Goal: Task Accomplishment & Management: Use online tool/utility

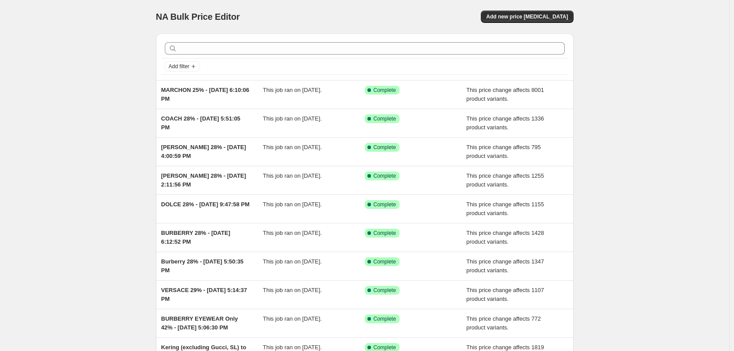
drag, startPoint x: 182, startPoint y: 148, endPoint x: 102, endPoint y: 152, distance: 80.1
click at [102, 152] on div "NA Bulk Price Editor. This page is ready NA Bulk Price Editor Add new price [ME…" at bounding box center [364, 226] width 729 height 452
click at [42, 105] on div "NA Bulk Price Editor. This page is ready NA Bulk Price Editor Add new price [ME…" at bounding box center [364, 226] width 729 height 452
click at [517, 16] on span "Add new price [MEDICAL_DATA]" at bounding box center [527, 16] width 82 height 7
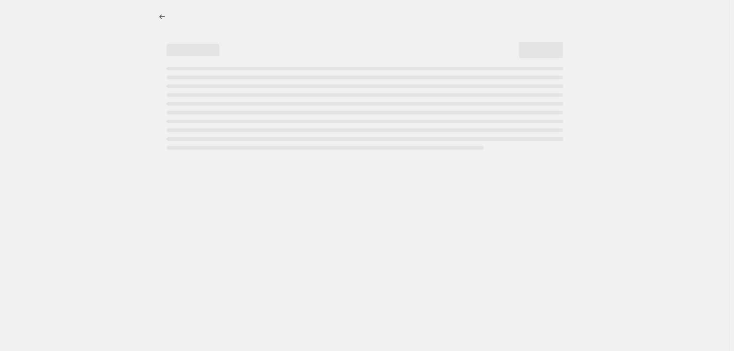
select select "percentage"
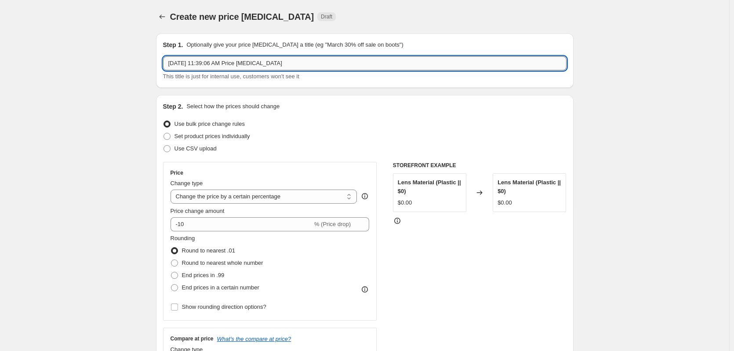
click at [171, 63] on input "Sep 23, 2025, 11:39:06 AM Price change job" at bounding box center [364, 63] width 403 height 14
click at [189, 67] on input "DOLCE, Sep 23, 2025, 11:39:06 AM Price change job" at bounding box center [364, 63] width 403 height 14
click at [180, 62] on input "DOLCE, COACH, JC, ARMANI, BURBERRY Sep 23, 2025, 11:39:06 AM Price change job" at bounding box center [364, 63] width 403 height 14
click at [192, 63] on input "DOLCE, COACH, JC, ARMANI, BURBERRY Sep 23, 2025, 11:39:06 AM Price change job" at bounding box center [364, 63] width 403 height 14
click at [208, 63] on input "DOLCE, COACH, JC, ARMANI, BURBERRY Sep 23, 2025, 11:39:06 AM Price change job" at bounding box center [364, 63] width 403 height 14
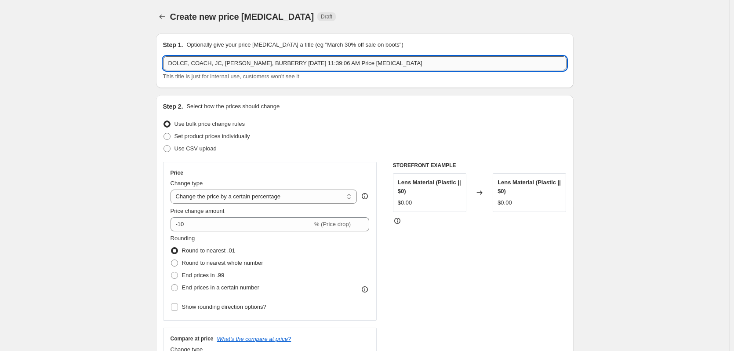
click at [230, 65] on input "DOLCE, COACH, JC, ARMANI, BURBERRY Sep 23, 2025, 11:39:06 AM Price change job" at bounding box center [364, 63] width 403 height 14
click at [253, 63] on input "DOLCE, COACH, JC, ARMANI, BURBERRY Sep 23, 2025, 11:39:06 AM Price change job" at bounding box center [364, 63] width 403 height 14
type input "DOLCE, COACH, JC, ARMANI, BURBERRY Sep 23, 2025, 11:39:06 AM Price change job"
click at [260, 203] on select "Change the price to a certain amount Change the price by a certain amount Chang…" at bounding box center [263, 196] width 187 height 14
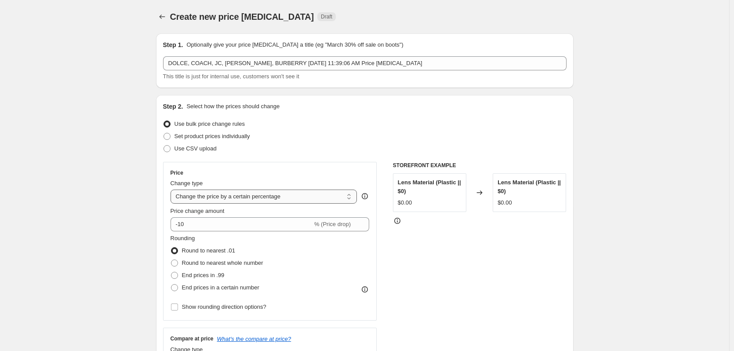
select select "margin"
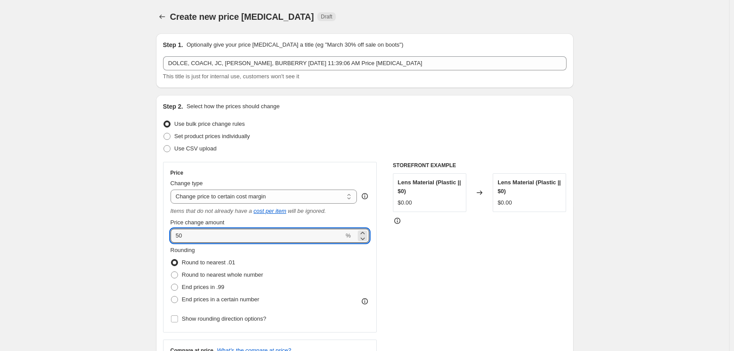
drag, startPoint x: 192, startPoint y: 235, endPoint x: 145, endPoint y: 234, distance: 46.1
type input "24"
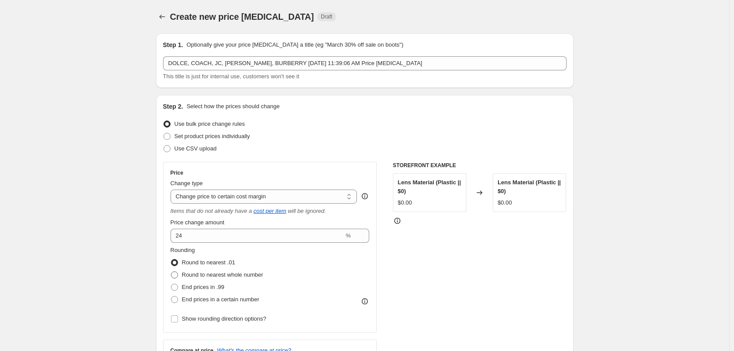
click at [232, 271] on span "Round to nearest whole number" at bounding box center [222, 274] width 81 height 7
click at [171, 271] on input "Round to nearest whole number" at bounding box center [171, 271] width 0 height 0
radio input "true"
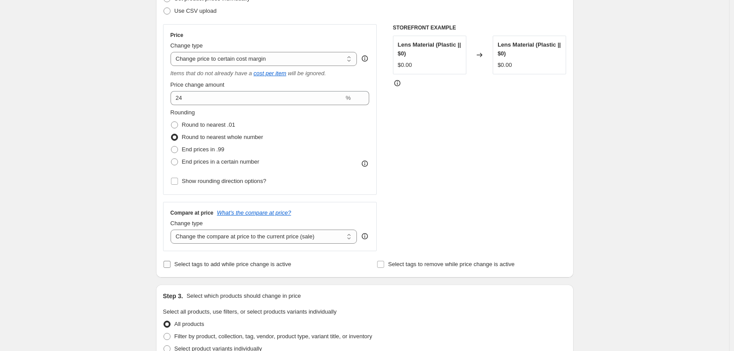
scroll to position [220, 0]
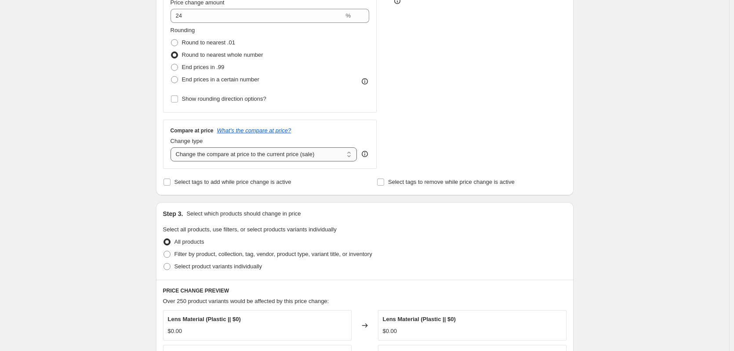
click at [205, 154] on select "Change the compare at price to the current price (sale) Change the compare at p…" at bounding box center [263, 154] width 187 height 14
select select "no_change"
click at [172, 147] on select "Change the compare at price to the current price (sale) Change the compare at p…" at bounding box center [263, 154] width 187 height 14
click at [171, 256] on span at bounding box center [167, 254] width 8 height 8
click at [164, 251] on input "Filter by product, collection, tag, vendor, product type, variant title, or inv…" at bounding box center [163, 250] width 0 height 0
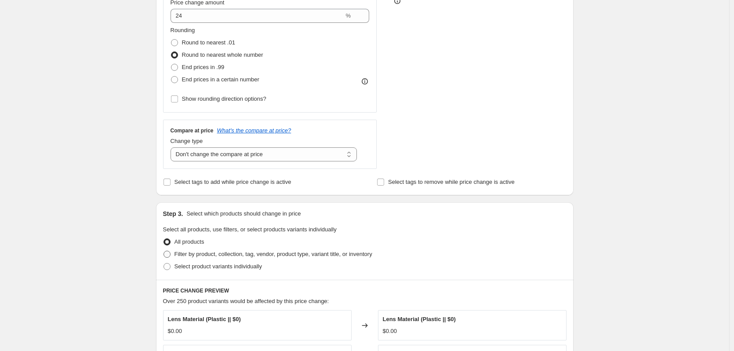
radio input "true"
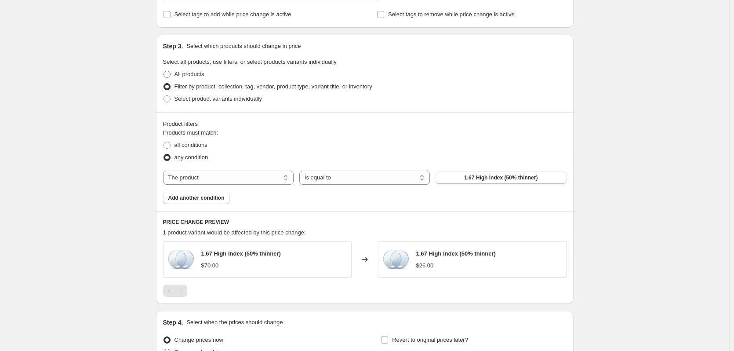
scroll to position [395, 0]
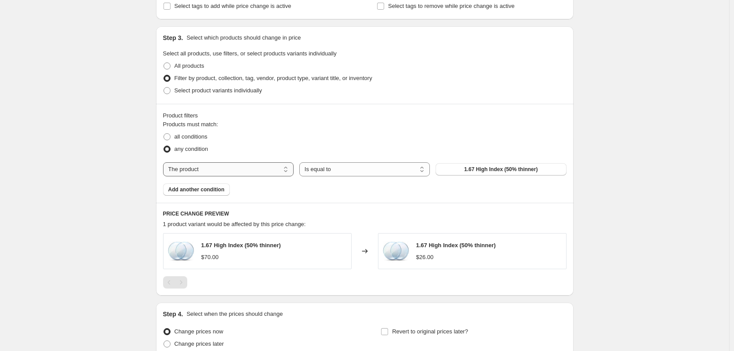
click at [211, 169] on select "The product The product's collection The product's tag The product's vendor The…" at bounding box center [228, 169] width 130 height 14
click at [273, 174] on select "The product The product's collection The product's tag The product's vendor The…" at bounding box center [228, 169] width 130 height 14
select select "vendor"
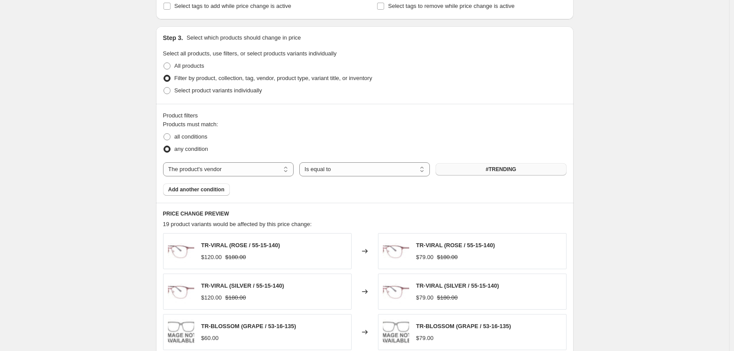
click at [479, 169] on button "#TRENDING" at bounding box center [500, 169] width 130 height 12
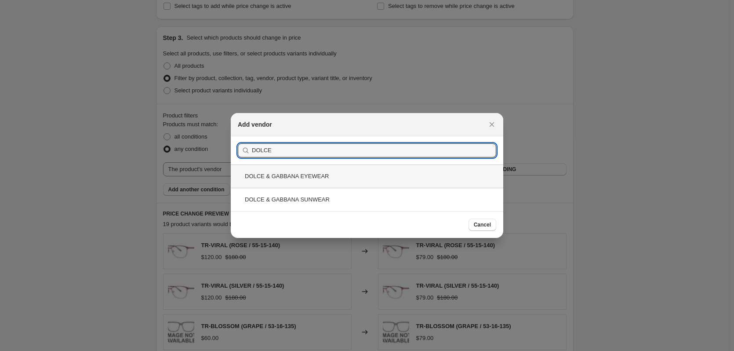
type input "DOLCE"
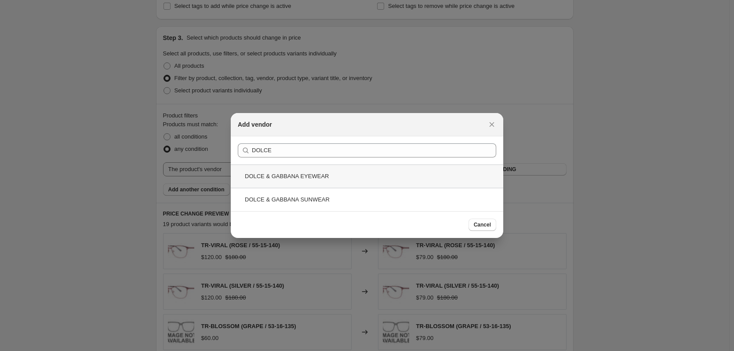
click at [332, 171] on div "DOLCE & GABBANA EYEWEAR" at bounding box center [367, 175] width 272 height 23
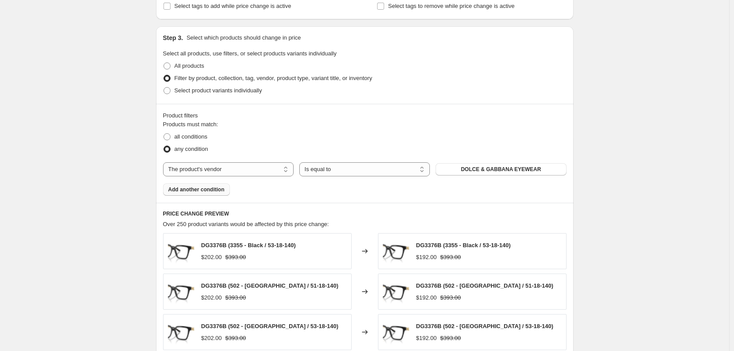
click at [201, 192] on span "Add another condition" at bounding box center [196, 189] width 56 height 7
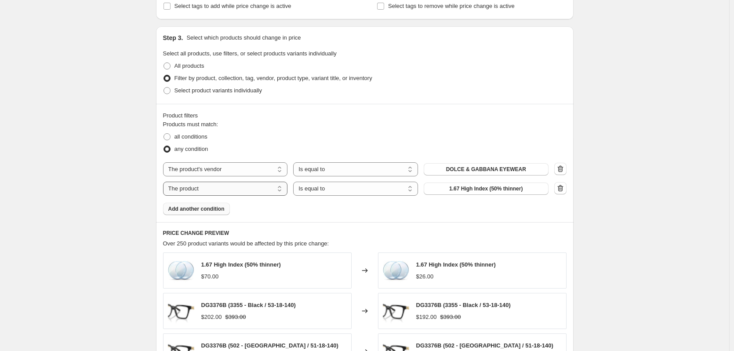
click at [254, 191] on select "The product The product's collection The product's tag The product's vendor The…" at bounding box center [225, 188] width 125 height 14
select select "vendor"
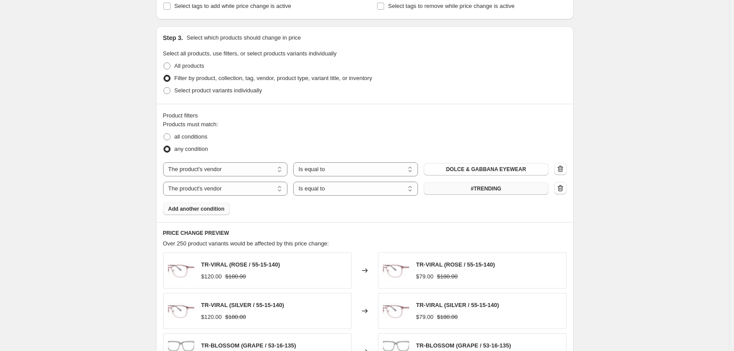
click at [459, 188] on button "#TRENDING" at bounding box center [485, 188] width 125 height 12
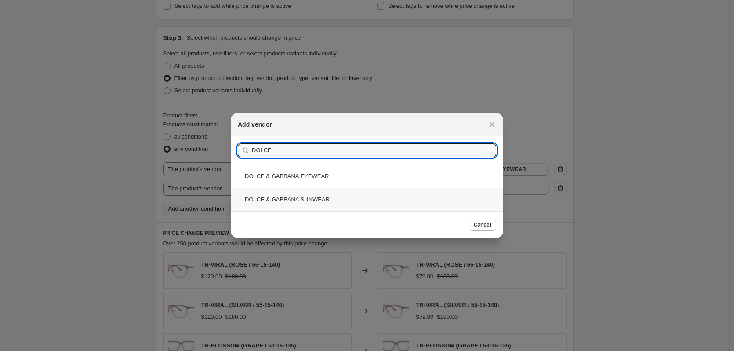
type input "DOLCE"
click at [369, 201] on div "DOLCE & GABBANA SUNWEAR" at bounding box center [367, 199] width 272 height 23
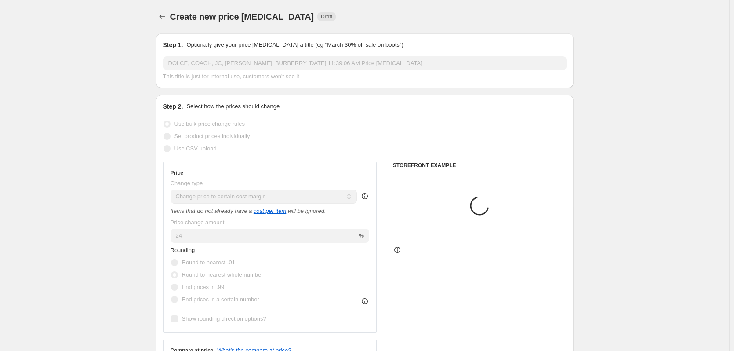
scroll to position [395, 0]
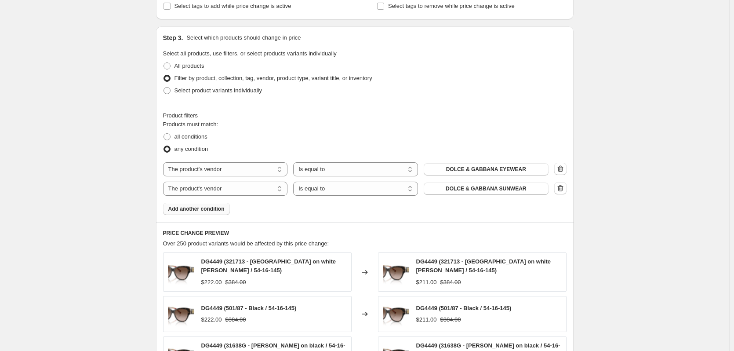
click at [210, 213] on button "Add another condition" at bounding box center [196, 209] width 67 height 12
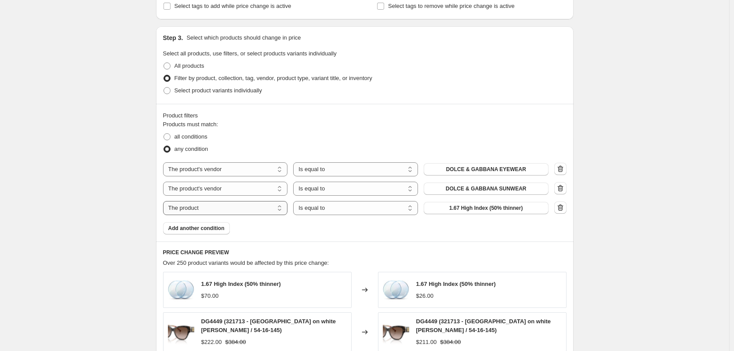
click at [229, 211] on select "The product The product's collection The product's tag The product's vendor The…" at bounding box center [225, 208] width 125 height 14
select select "vendor"
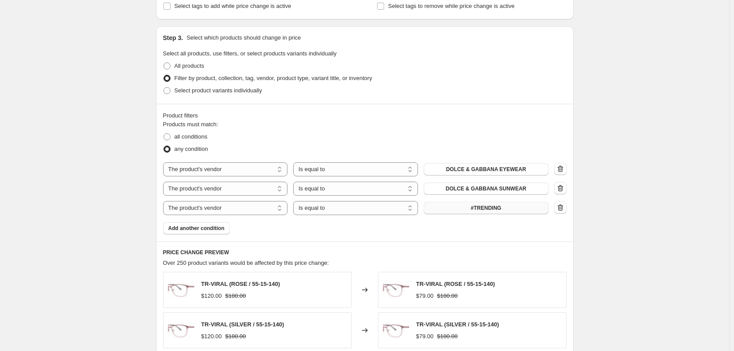
click at [437, 207] on button "#TRENDING" at bounding box center [485, 208] width 125 height 12
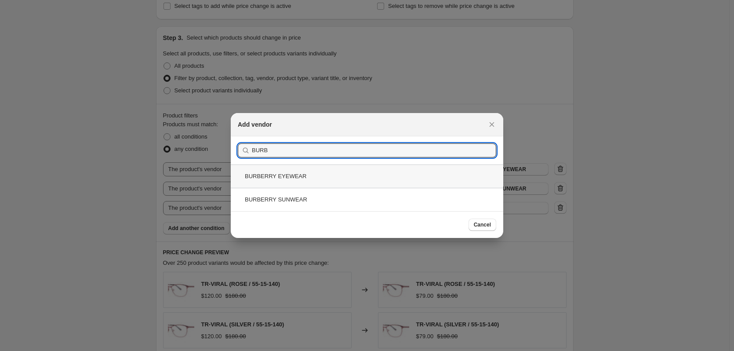
type input "BURB"
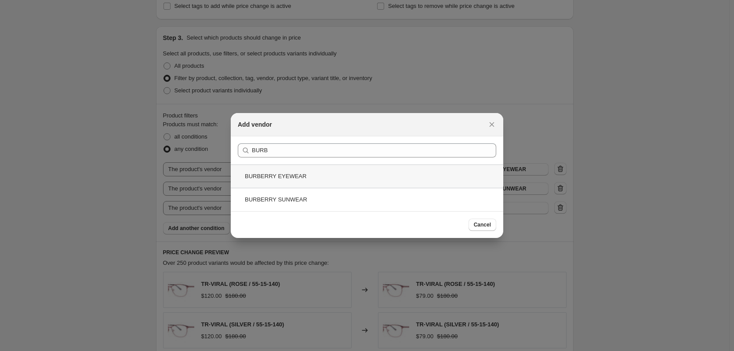
click at [311, 180] on div "BURBERRY EYEWEAR" at bounding box center [367, 175] width 272 height 23
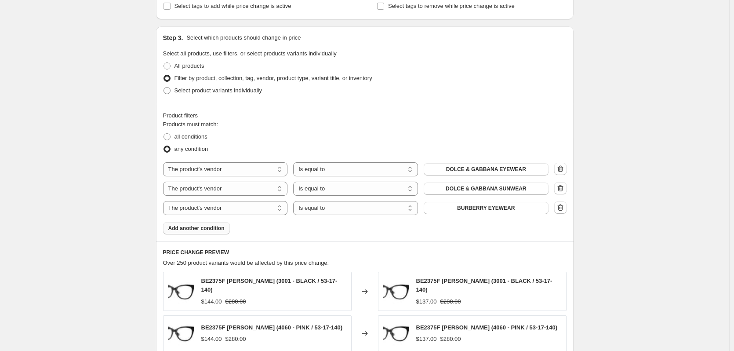
click at [208, 229] on span "Add another condition" at bounding box center [196, 227] width 56 height 7
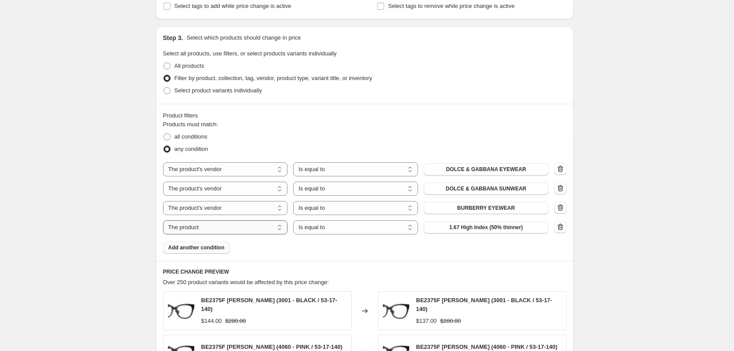
click at [270, 228] on select "The product The product's collection The product's tag The product's vendor The…" at bounding box center [225, 227] width 125 height 14
select select "vendor"
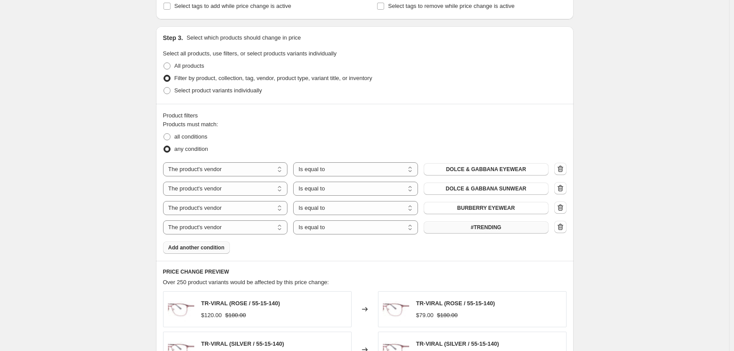
click at [448, 228] on button "#TRENDING" at bounding box center [485, 227] width 125 height 12
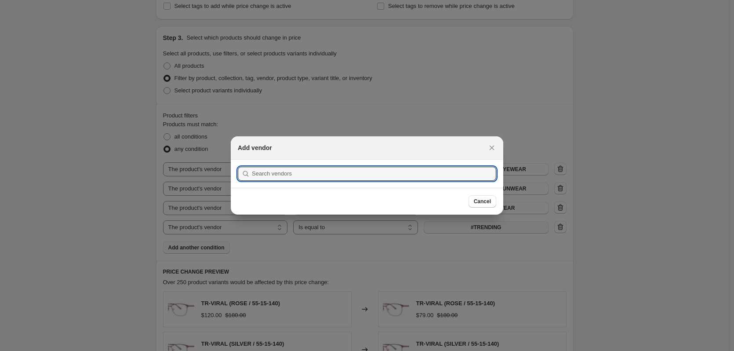
scroll to position [0, 0]
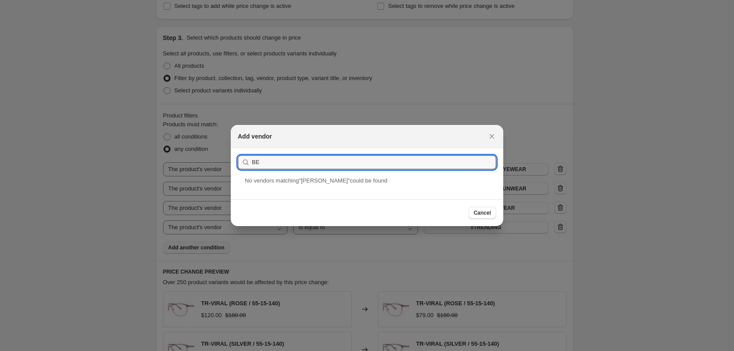
type input "B"
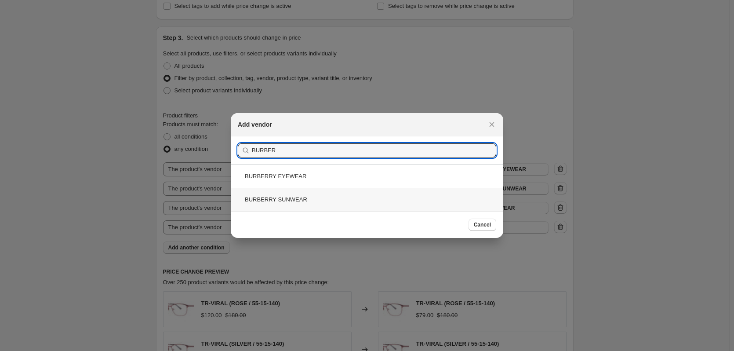
type input "BURBER"
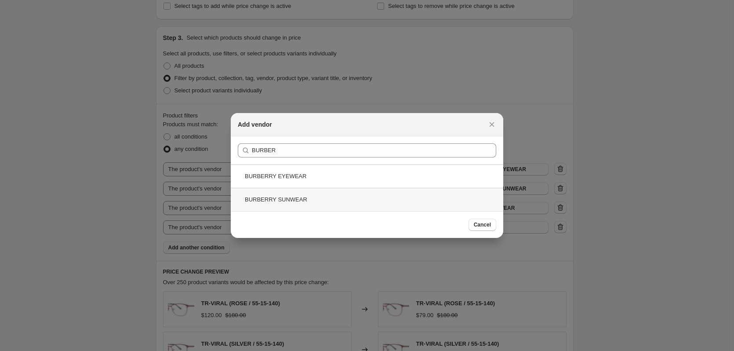
click at [348, 195] on div "BURBERRY SUNWEAR" at bounding box center [367, 199] width 272 height 23
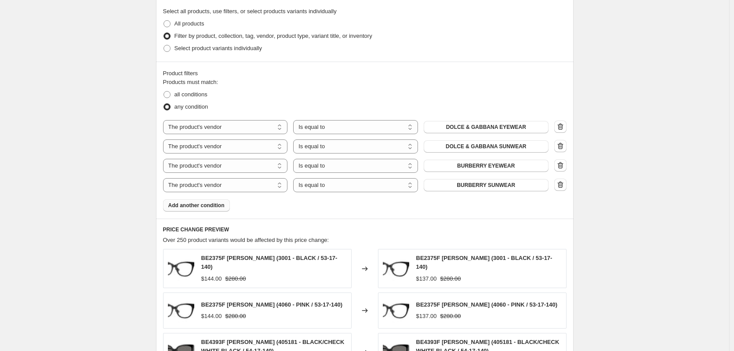
scroll to position [483, 0]
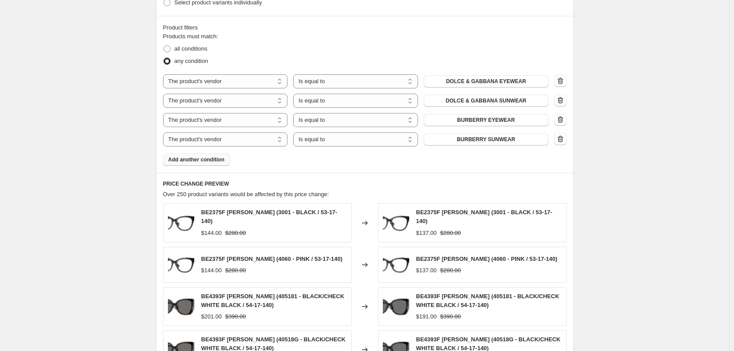
click at [216, 160] on span "Add another condition" at bounding box center [196, 159] width 56 height 7
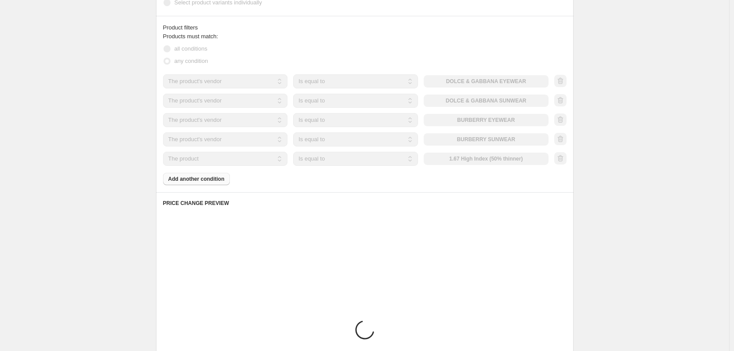
click at [242, 162] on select "The product The product's collection The product's tag The product's vendor The…" at bounding box center [225, 159] width 125 height 14
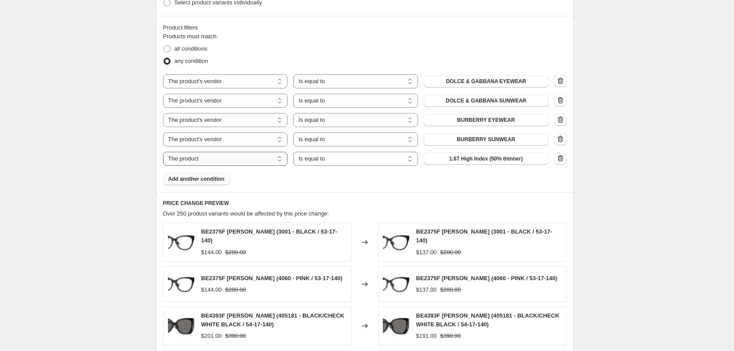
select select "vendor"
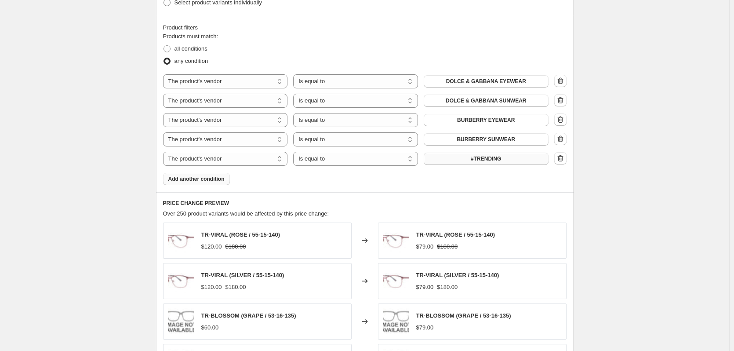
click at [438, 161] on button "#TRENDING" at bounding box center [485, 158] width 125 height 12
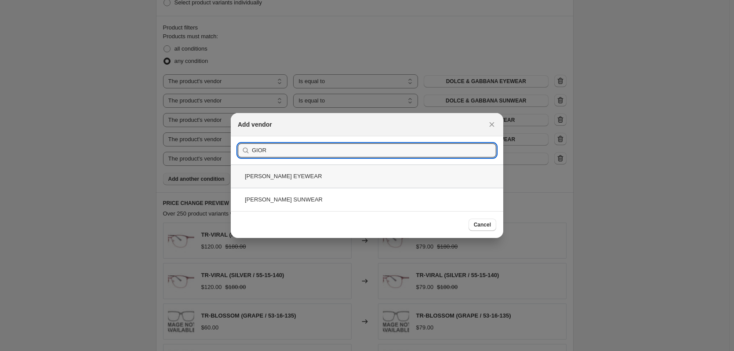
type input "GIOR"
click at [306, 178] on div "GIORGIO ARMANI EYEWEAR" at bounding box center [367, 175] width 272 height 23
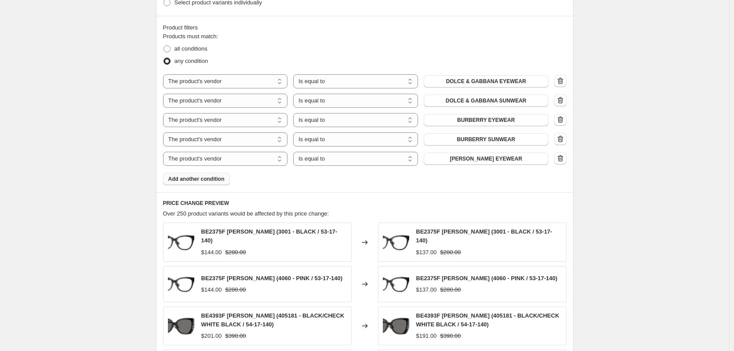
click at [204, 184] on button "Add another condition" at bounding box center [196, 179] width 67 height 12
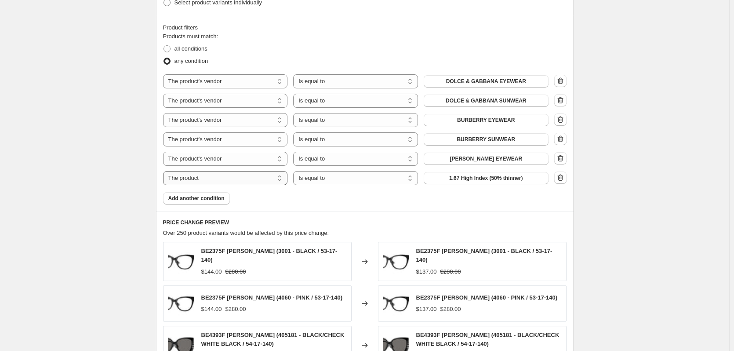
click at [228, 175] on select "The product The product's collection The product's tag The product's vendor The…" at bounding box center [225, 178] width 125 height 14
select select "vendor"
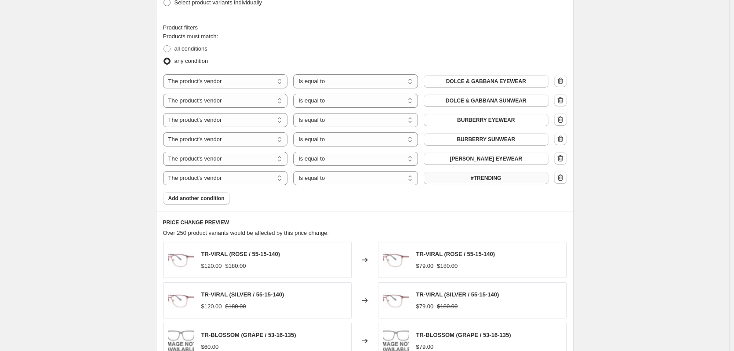
click at [449, 181] on button "#TRENDING" at bounding box center [485, 178] width 125 height 12
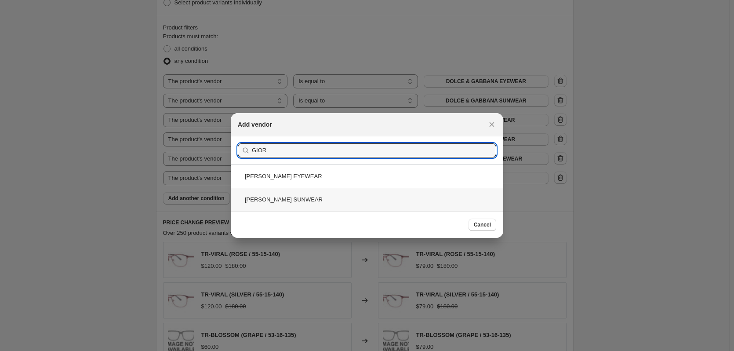
type input "GIOR"
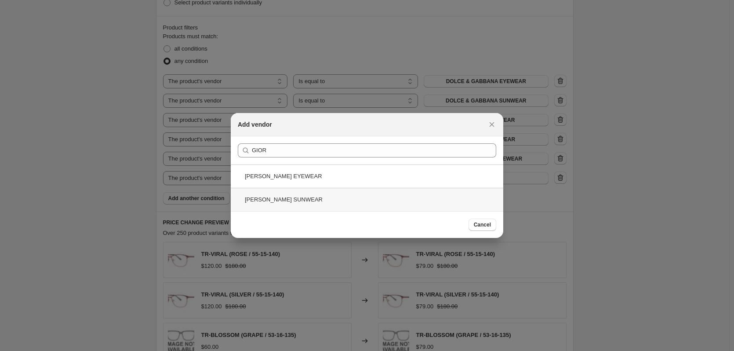
click at [343, 201] on div "GIORGIO ARMANI SUNWEAR" at bounding box center [367, 199] width 272 height 23
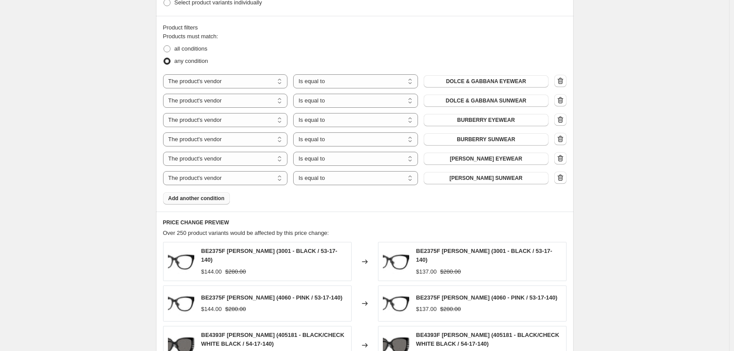
click at [218, 199] on span "Add another condition" at bounding box center [196, 198] width 56 height 7
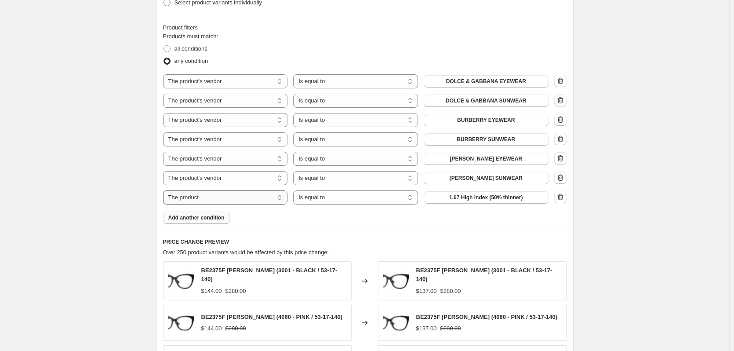
click at [264, 199] on select "The product The product's collection The product's tag The product's vendor The…" at bounding box center [225, 197] width 125 height 14
select select "vendor"
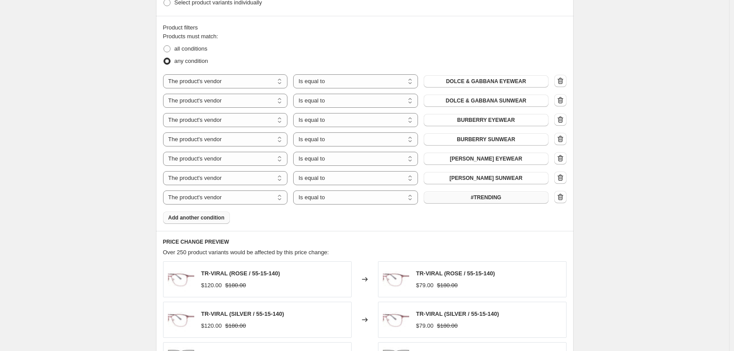
click at [445, 199] on button "#TRENDING" at bounding box center [485, 197] width 125 height 12
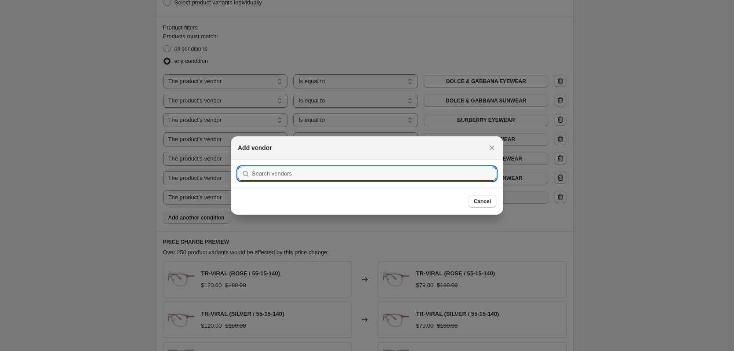
scroll to position [0, 0]
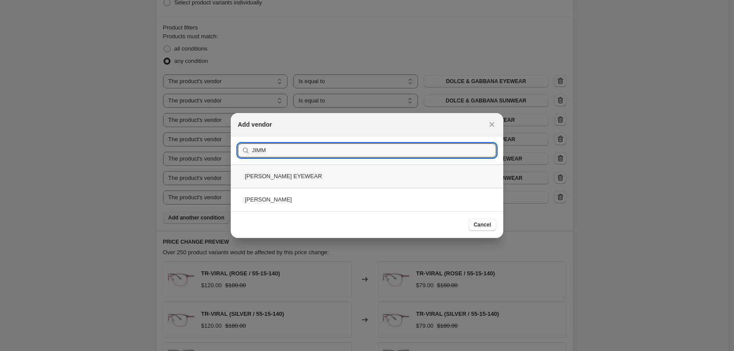
type input "JIMM"
click at [348, 176] on div "JIMMY CHOO EYEWEAR" at bounding box center [367, 175] width 272 height 23
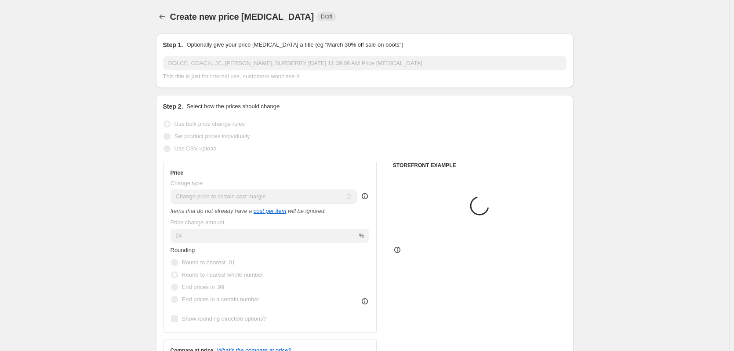
scroll to position [483, 0]
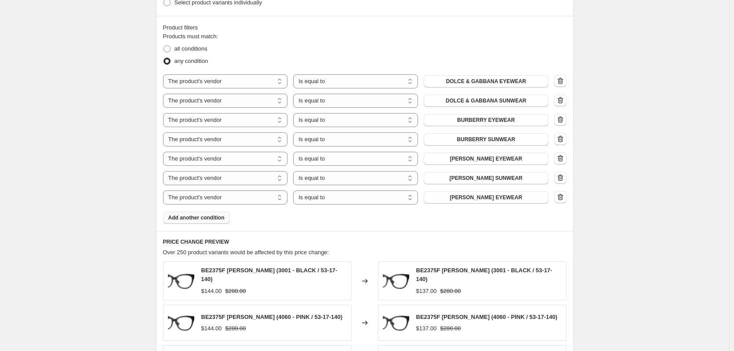
click at [205, 218] on span "Add another condition" at bounding box center [196, 217] width 56 height 7
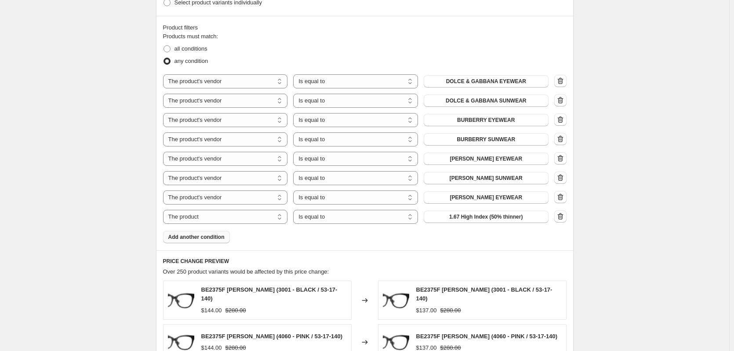
click at [467, 217] on span "1.67 High Index (50% thinner)" at bounding box center [485, 216] width 73 height 7
click at [260, 219] on select "The product The product's collection The product's tag The product's vendor The…" at bounding box center [225, 217] width 125 height 14
select select "vendor"
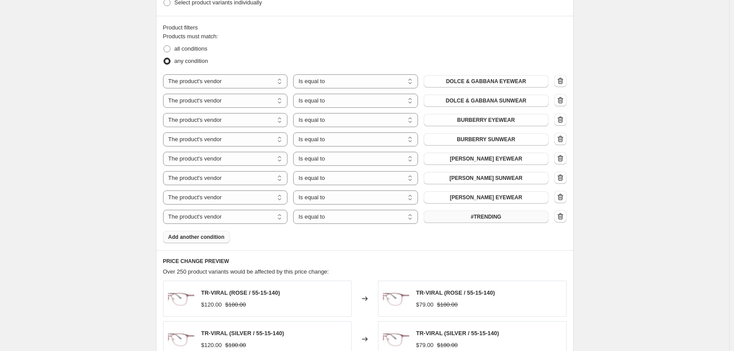
click at [460, 216] on button "#TRENDING" at bounding box center [485, 216] width 125 height 12
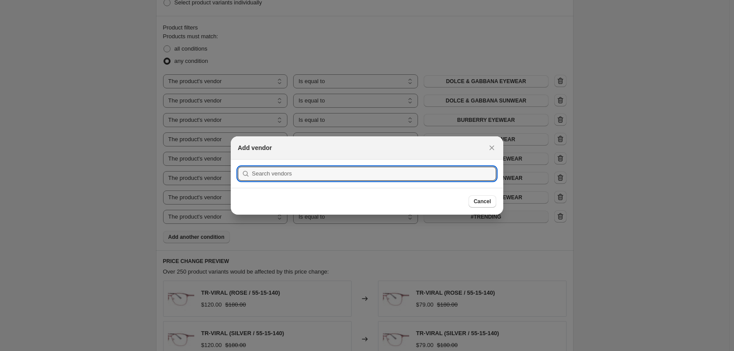
scroll to position [0, 0]
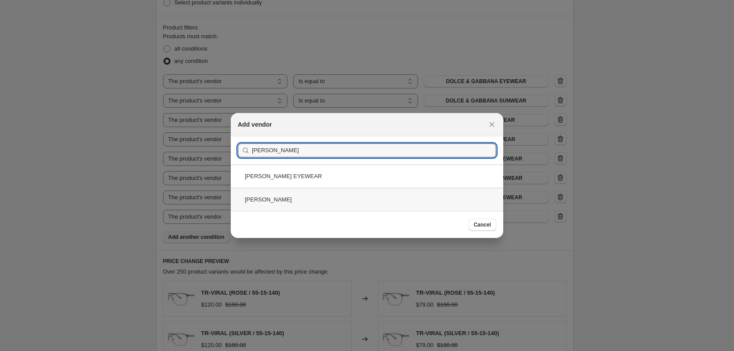
type input "JIMMY"
click at [345, 199] on div "JIMMY CHOO SUNWEAR" at bounding box center [367, 199] width 272 height 23
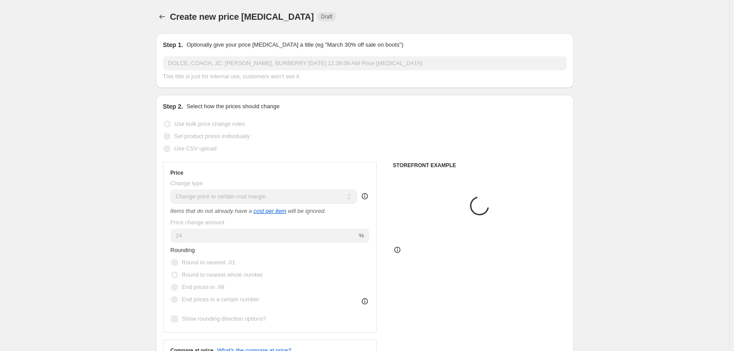
scroll to position [483, 0]
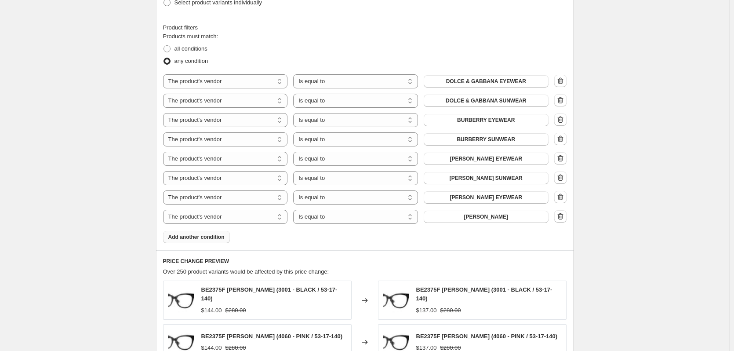
click at [204, 237] on span "Add another condition" at bounding box center [196, 236] width 56 height 7
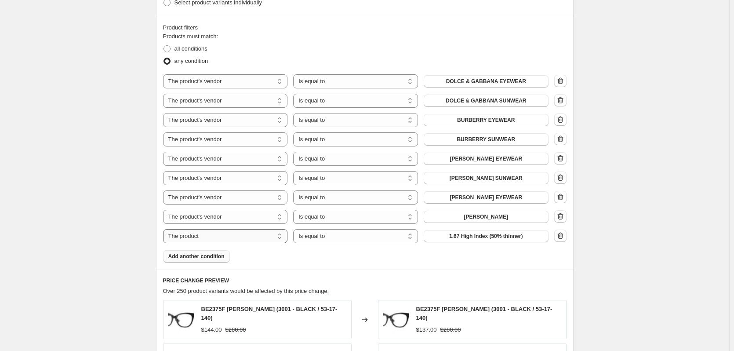
click at [260, 235] on select "The product The product's collection The product's tag The product's vendor The…" at bounding box center [225, 236] width 125 height 14
click at [249, 235] on select "The product The product's collection The product's tag The product's vendor The…" at bounding box center [225, 236] width 125 height 14
select select "vendor"
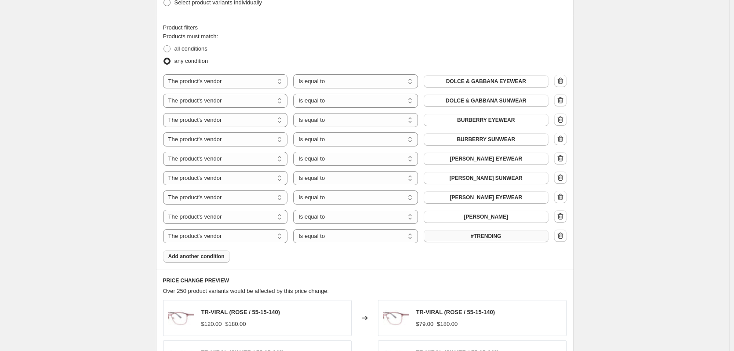
click at [450, 238] on button "#TRENDING" at bounding box center [485, 236] width 125 height 12
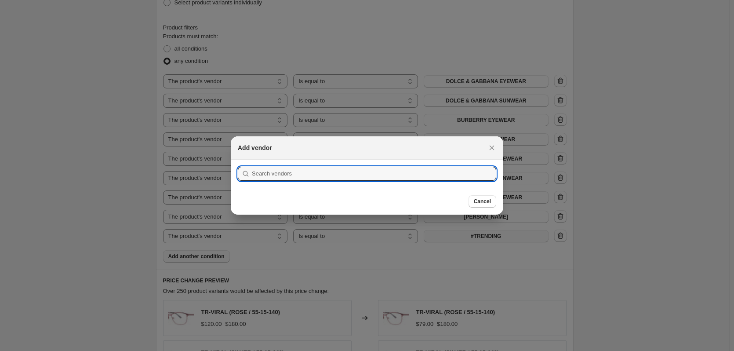
scroll to position [0, 0]
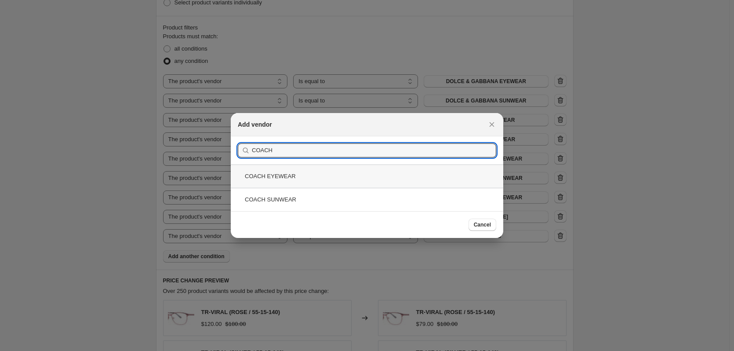
type input "COACH"
click at [353, 178] on div "COACH EYEWEAR" at bounding box center [367, 175] width 272 height 23
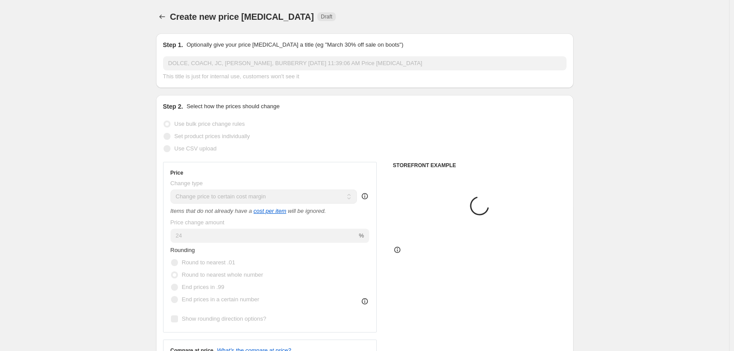
scroll to position [483, 0]
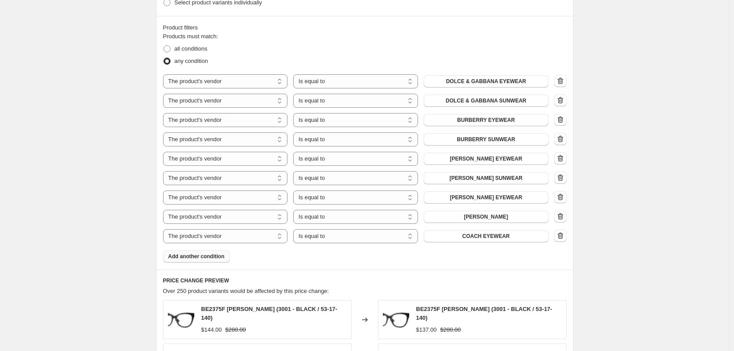
click at [219, 257] on span "Add another condition" at bounding box center [196, 256] width 56 height 7
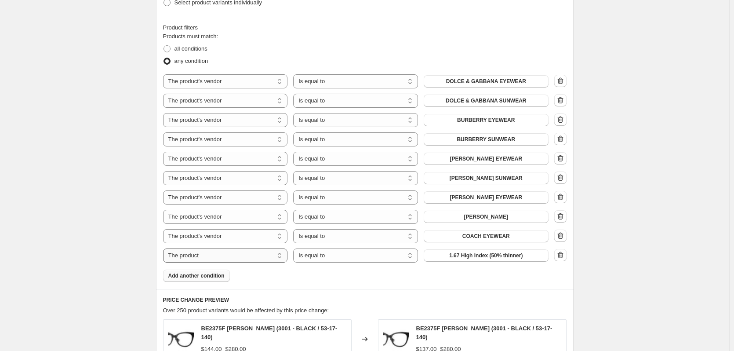
click at [258, 258] on select "The product The product's collection The product's tag The product's vendor The…" at bounding box center [225, 255] width 125 height 14
select select "vendor"
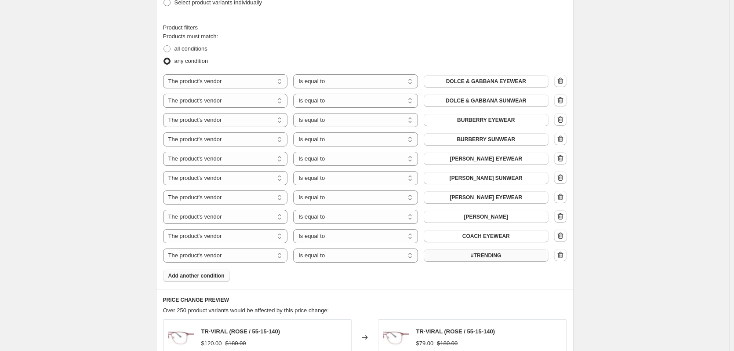
click at [480, 251] on button "#TRENDING" at bounding box center [485, 255] width 125 height 12
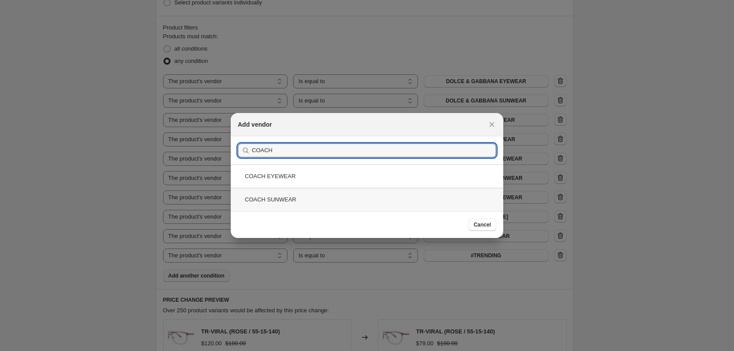
type input "COACH"
click at [315, 201] on div "COACH SUNWEAR" at bounding box center [367, 199] width 272 height 23
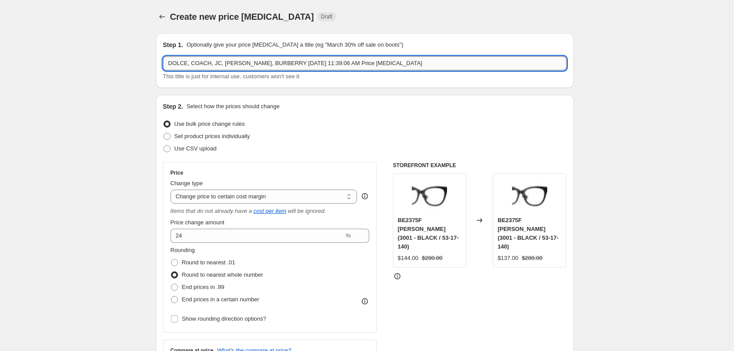
drag, startPoint x: 338, startPoint y: 64, endPoint x: 444, endPoint y: 69, distance: 106.0
click at [443, 71] on div "DOLCE, COACH, JC, ARMANI, BURBERRY Sep 23, 2025, 11:39:06 AM Price change job T…" at bounding box center [364, 68] width 403 height 25
click at [274, 62] on input "DOLCE, COACH, JC, ARMANI, BURBERRY Sep 23, 2025, 11:39:06 AM" at bounding box center [364, 63] width 403 height 14
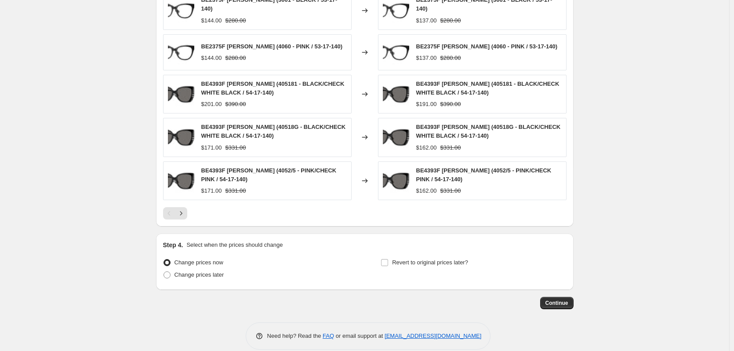
scroll to position [821, 0]
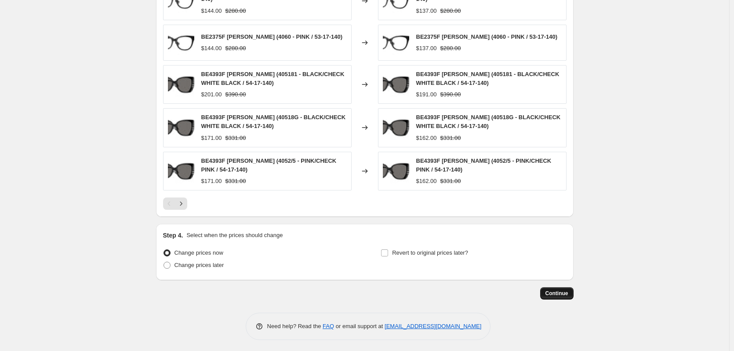
type input "DOLCE, COACH, JC, ARMANI, BURBERRY - 24% - Sep 23, 2025, 11:39:06 AM"
click at [565, 289] on span "Continue" at bounding box center [556, 292] width 23 height 7
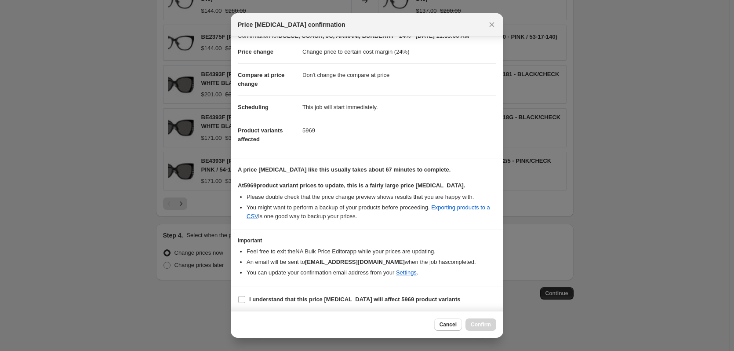
scroll to position [14, 0]
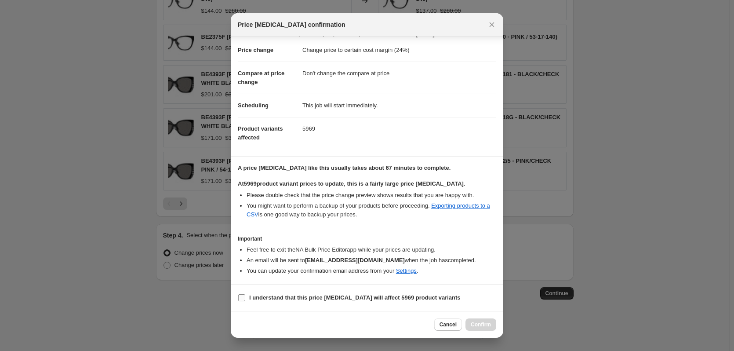
click at [290, 292] on label "I understand that this price change job will affect 5969 product variants" at bounding box center [349, 297] width 223 height 12
click at [245, 294] on input "I understand that this price change job will affect 5969 product variants" at bounding box center [241, 297] width 7 height 7
checkbox input "true"
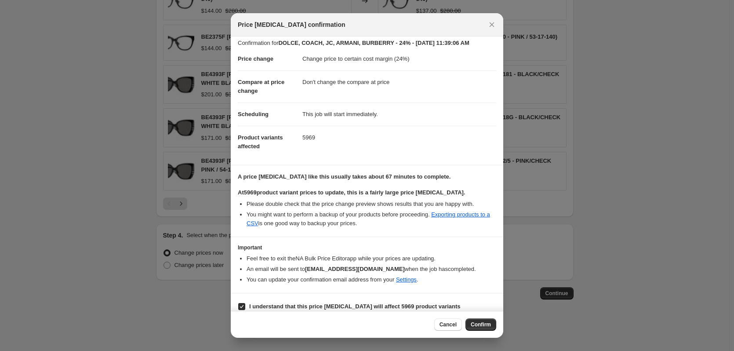
scroll to position [0, 0]
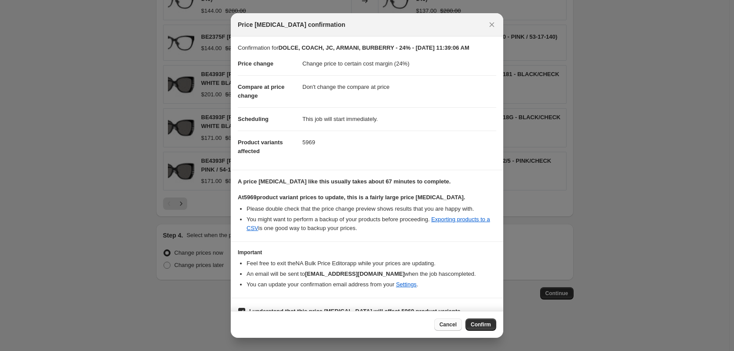
click at [444, 320] on button "Cancel" at bounding box center [448, 324] width 28 height 12
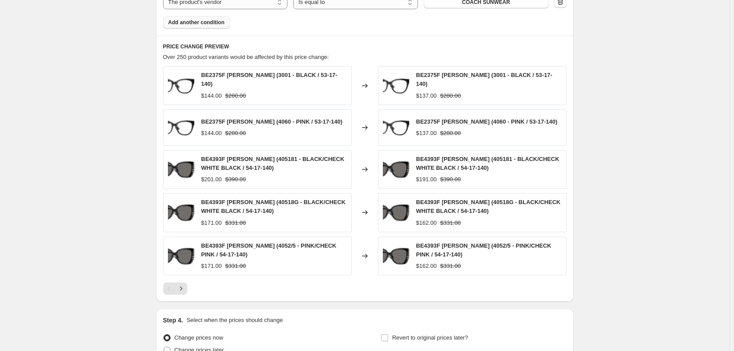
scroll to position [821, 0]
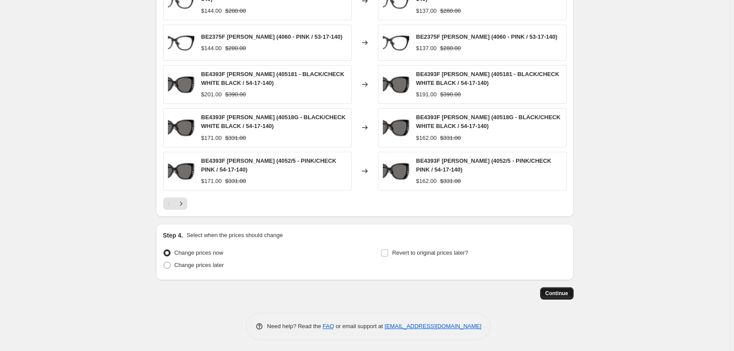
click at [567, 289] on span "Continue" at bounding box center [556, 292] width 23 height 7
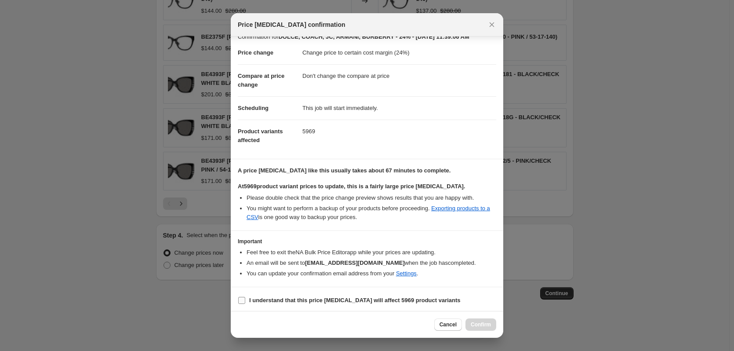
scroll to position [14, 0]
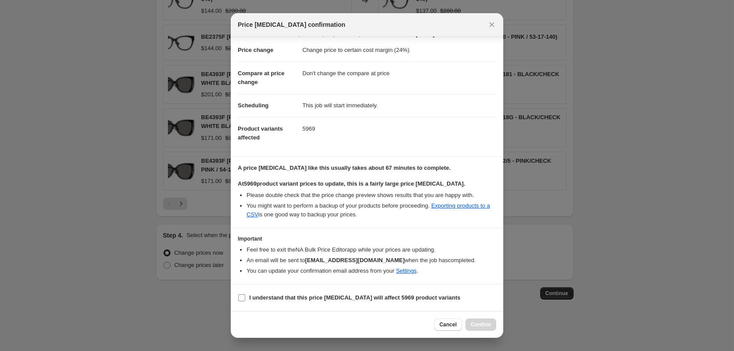
click at [286, 296] on b "I understand that this price change job will affect 5969 product variants" at bounding box center [354, 297] width 211 height 7
click at [245, 296] on input "I understand that this price change job will affect 5969 product variants" at bounding box center [241, 297] width 7 height 7
checkbox input "true"
click at [477, 323] on span "Confirm" at bounding box center [480, 324] width 20 height 7
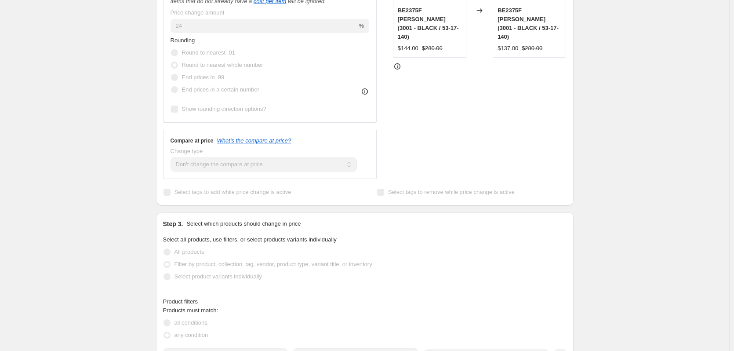
scroll to position [74, 0]
